Goal: Transaction & Acquisition: Purchase product/service

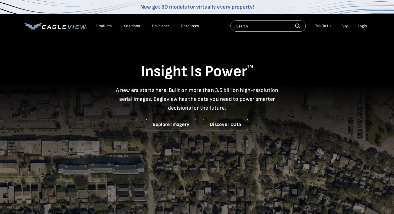
click at [359, 27] on div "Login" at bounding box center [362, 26] width 9 height 5
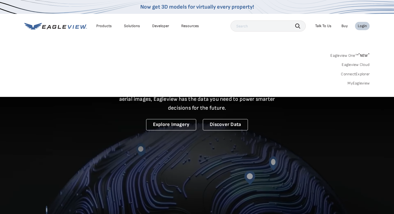
click at [365, 21] on div "Search Talk To Us Buy Login" at bounding box center [300, 25] width 139 height 11
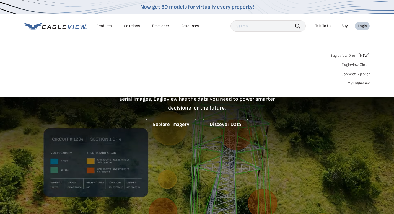
click at [358, 30] on div "Search Talk To Us Buy Login" at bounding box center [300, 25] width 139 height 11
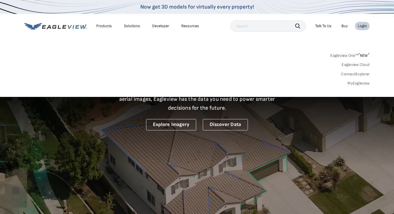
click at [363, 22] on li "Login" at bounding box center [362, 26] width 15 height 8
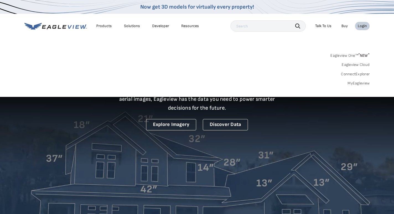
click at [363, 23] on li "Login" at bounding box center [362, 26] width 15 height 8
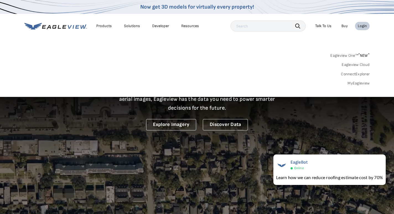
click at [363, 26] on div "Login" at bounding box center [362, 26] width 9 height 5
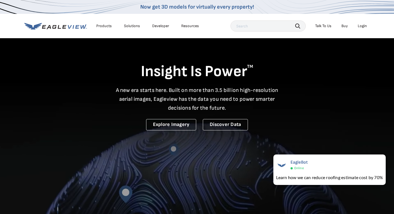
click at [363, 26] on div "Login" at bounding box center [362, 26] width 9 height 5
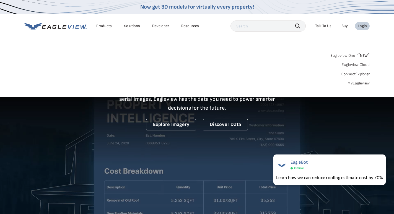
click at [363, 26] on div "Login" at bounding box center [362, 26] width 9 height 5
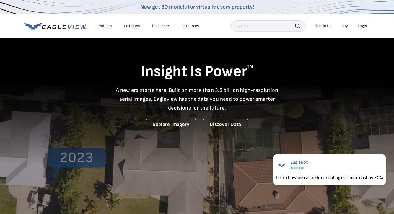
click at [320, 117] on div "Insight Is Power TM A new era starts here. Built on more than 3.5 billion high-…" at bounding box center [196, 84] width 345 height 93
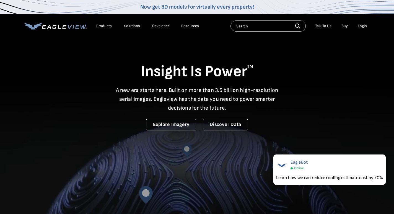
click at [361, 26] on div "Login" at bounding box center [362, 26] width 9 height 5
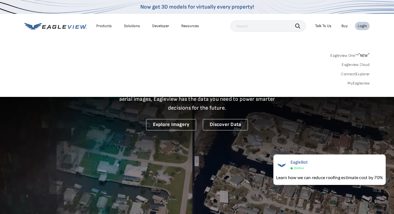
click at [351, 53] on link "Eagleview One™ * NEW *" at bounding box center [349, 54] width 39 height 6
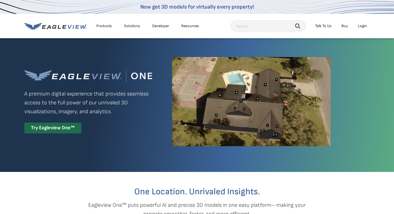
click at [363, 27] on div "Login" at bounding box center [362, 26] width 9 height 5
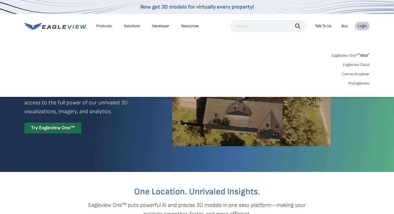
click at [357, 54] on link "Eagleview One™ * NEW *" at bounding box center [351, 54] width 38 height 6
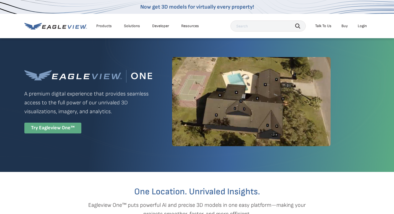
click at [53, 128] on div "Try Eagleview One™" at bounding box center [52, 128] width 57 height 11
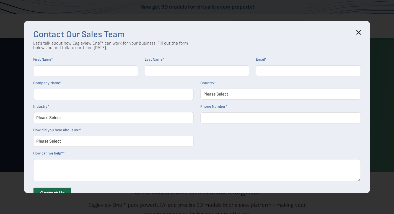
click at [362, 32] on div "Contact Our Sales Team Let's talk about how Eagleview One™ can work for your bu…" at bounding box center [196, 106] width 345 height 171
click at [357, 33] on icon at bounding box center [358, 32] width 4 height 4
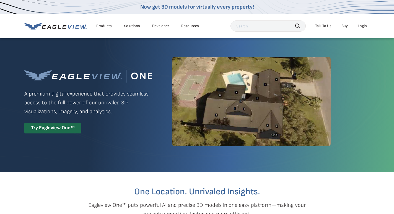
click at [373, 23] on nav "Now get 3D models for virtually every property! Products Solutions Developer Re…" at bounding box center [197, 19] width 394 height 38
click at [368, 24] on li "Login" at bounding box center [362, 26] width 15 height 8
click at [364, 27] on div "Login" at bounding box center [362, 26] width 9 height 5
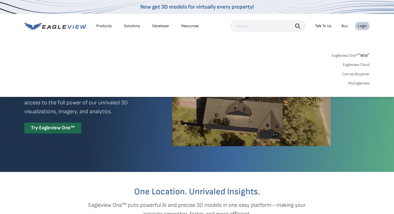
click at [359, 81] on link "MyEagleview" at bounding box center [358, 83] width 21 height 5
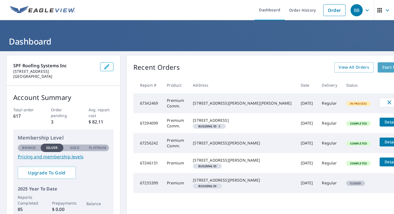
click at [382, 66] on span "Start New Order" at bounding box center [398, 67] width 32 height 7
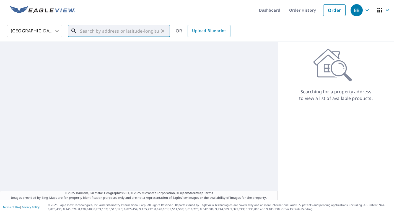
click at [98, 37] on input "text" at bounding box center [119, 30] width 79 height 15
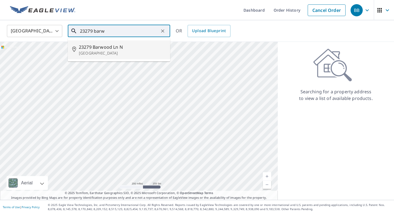
click at [99, 48] on span "23279 Barwood Ln N" at bounding box center [122, 47] width 87 height 7
type input "23279 Barwood Ln N Boca Raton, FL 33428"
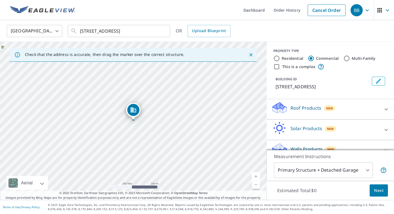
click at [358, 111] on div "Roof Products New" at bounding box center [325, 109] width 108 height 16
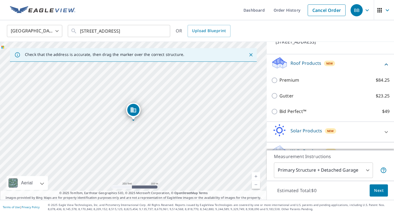
scroll to position [45, 0]
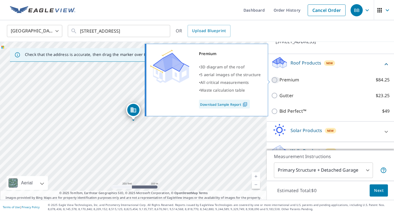
click at [274, 79] on input "Premium $84.25" at bounding box center [275, 80] width 8 height 7
checkbox input "true"
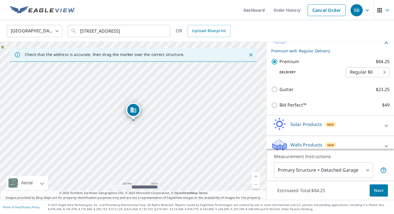
scroll to position [76, 0]
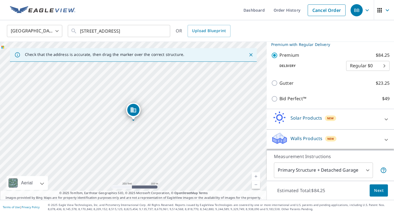
click at [374, 189] on button "Next" at bounding box center [379, 190] width 18 height 12
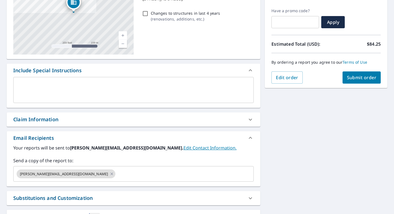
scroll to position [134, 0]
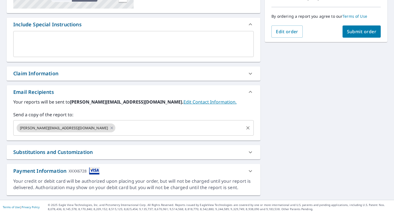
click at [147, 126] on input "text" at bounding box center [179, 128] width 127 height 11
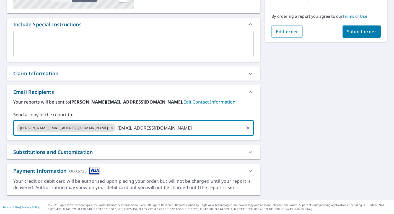
type input "miles@spfsystems.com"
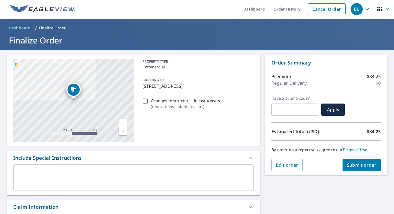
scroll to position [0, 0]
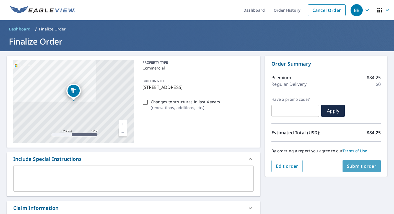
click at [350, 163] on span "Submit order" at bounding box center [362, 166] width 30 height 6
